Goal: Find contact information: Find contact information

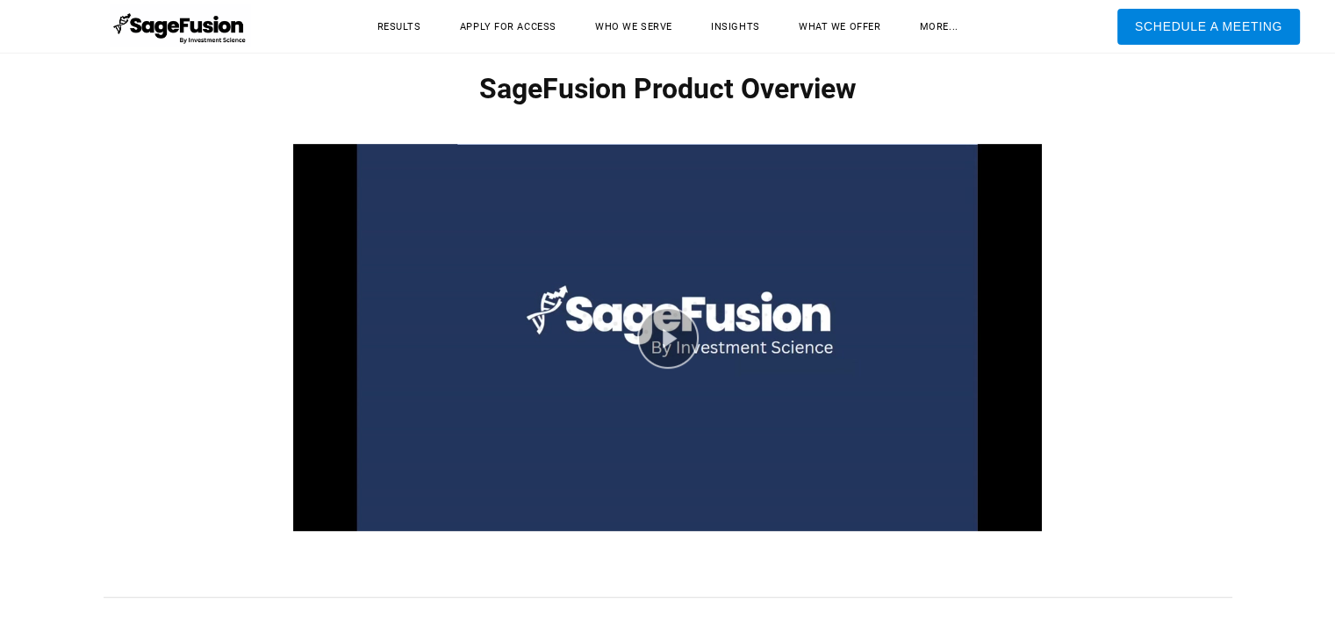
scroll to position [878, 0]
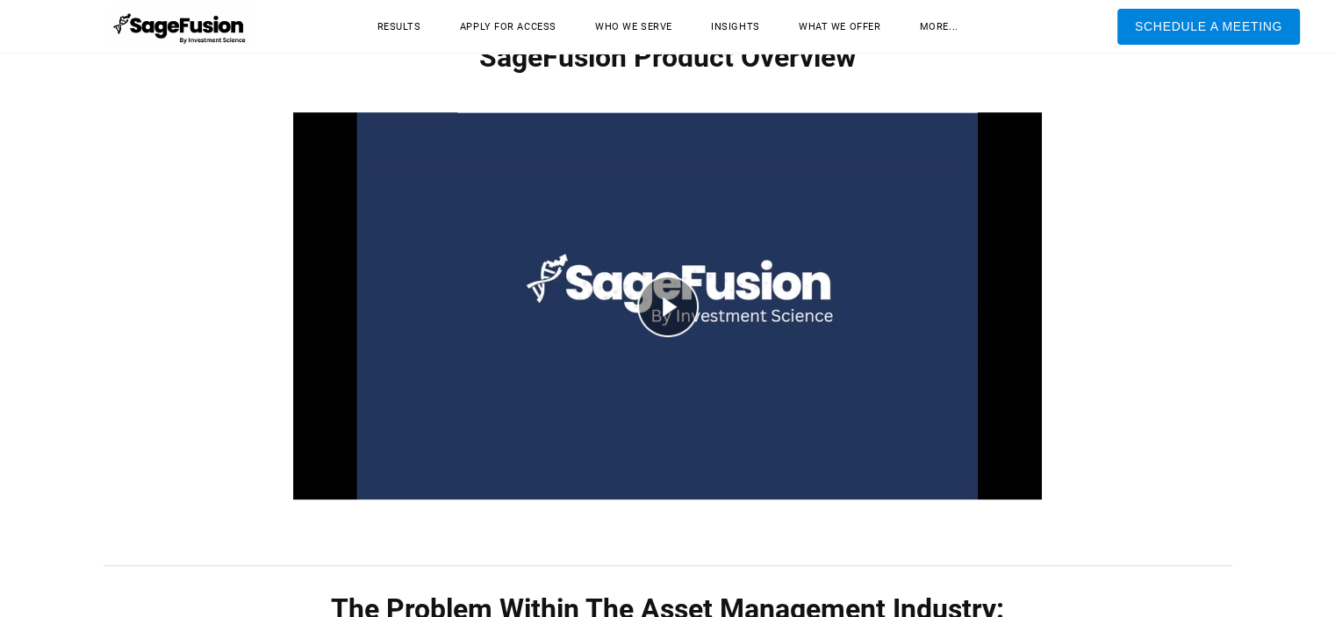
click at [663, 294] on div "play video" at bounding box center [667, 307] width 749 height 448
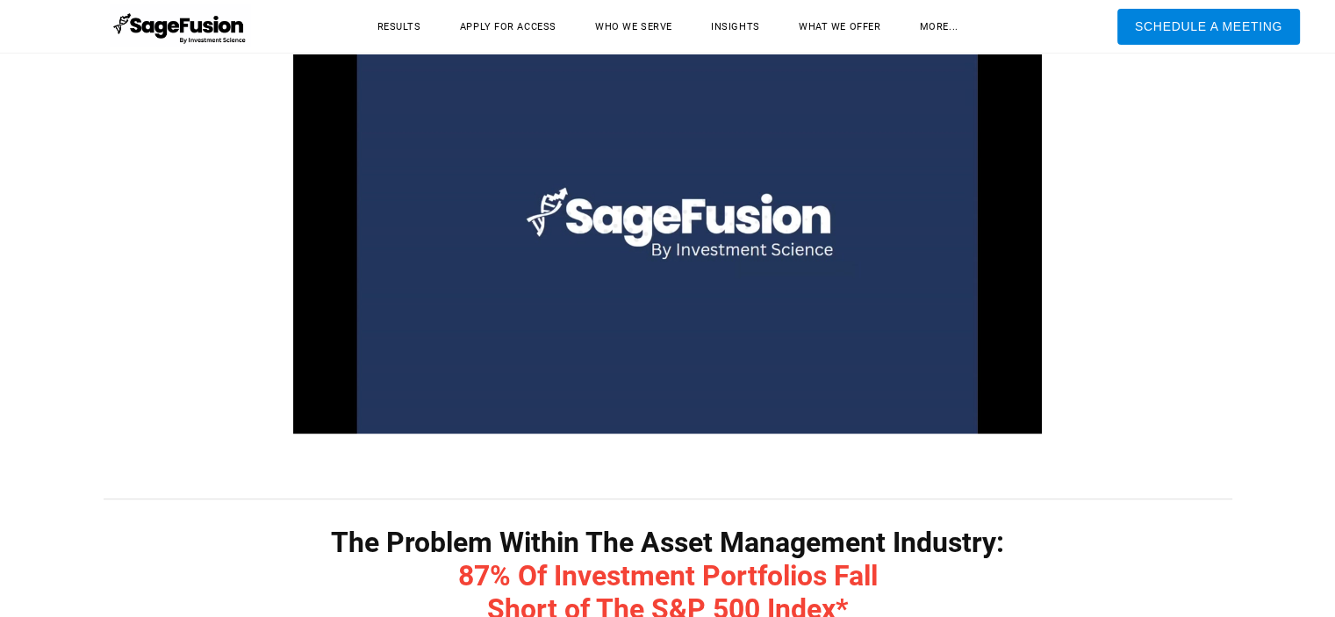
scroll to position [966, 0]
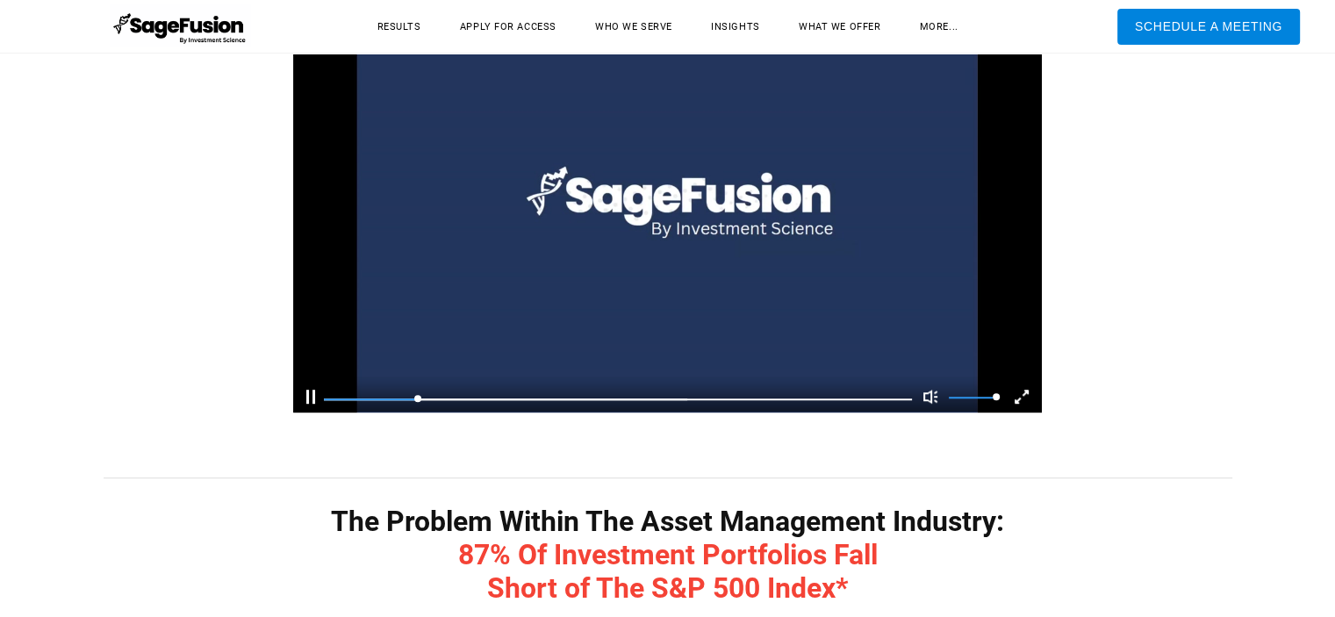
click at [313, 402] on div "Pause" at bounding box center [310, 397] width 9 height 14
click at [670, 161] on video at bounding box center [667, 219] width 749 height 448
click at [309, 400] on div "Pause" at bounding box center [310, 397] width 9 height 14
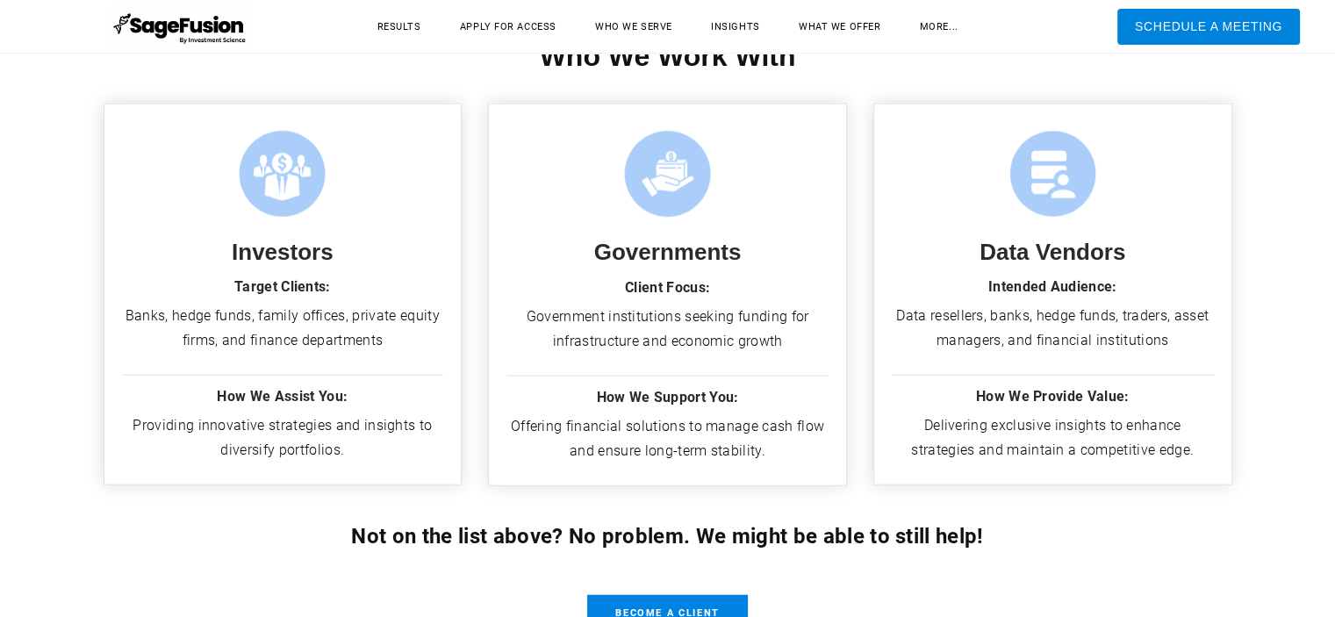
scroll to position [4301, 0]
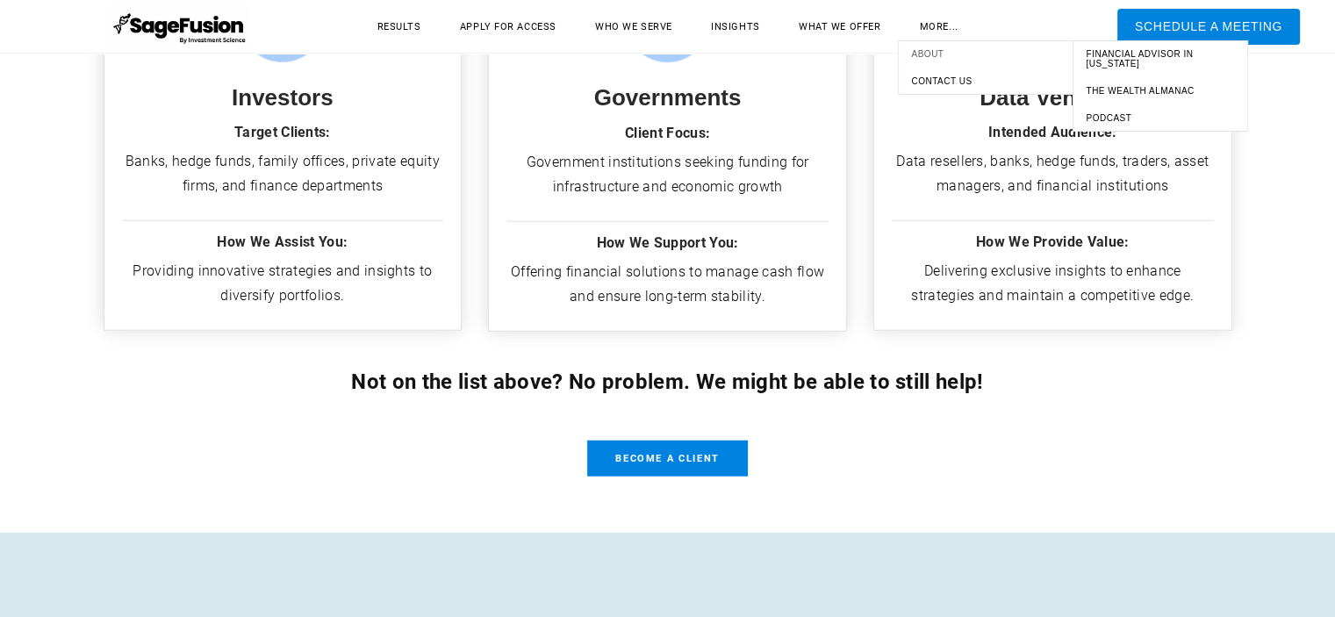
click at [938, 54] on span "About" at bounding box center [985, 54] width 167 height 18
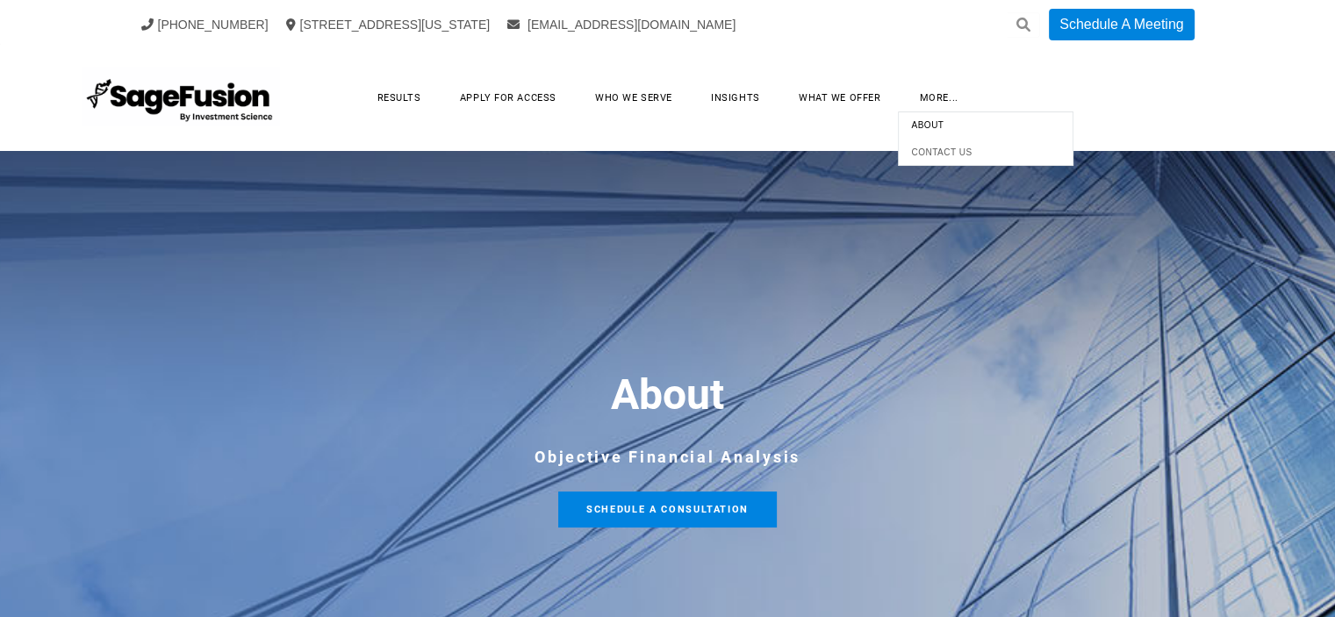
click at [946, 148] on span "Contact Us" at bounding box center [985, 152] width 167 height 18
